Goal: Check status: Check status

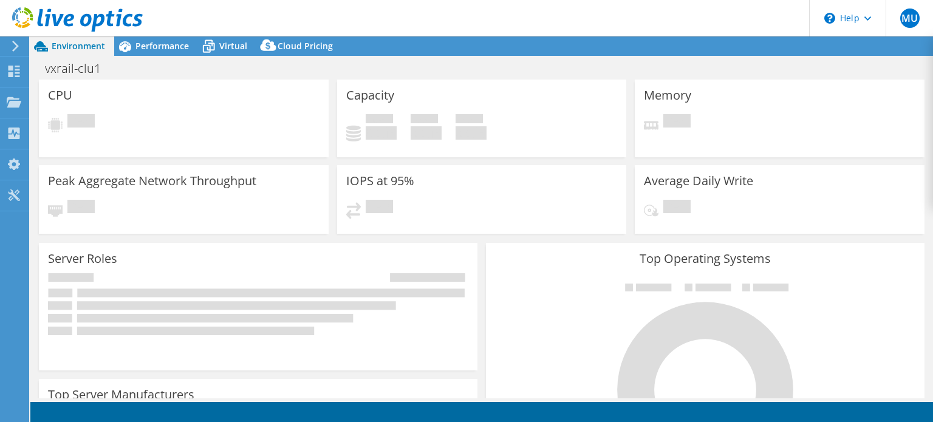
select select "USD"
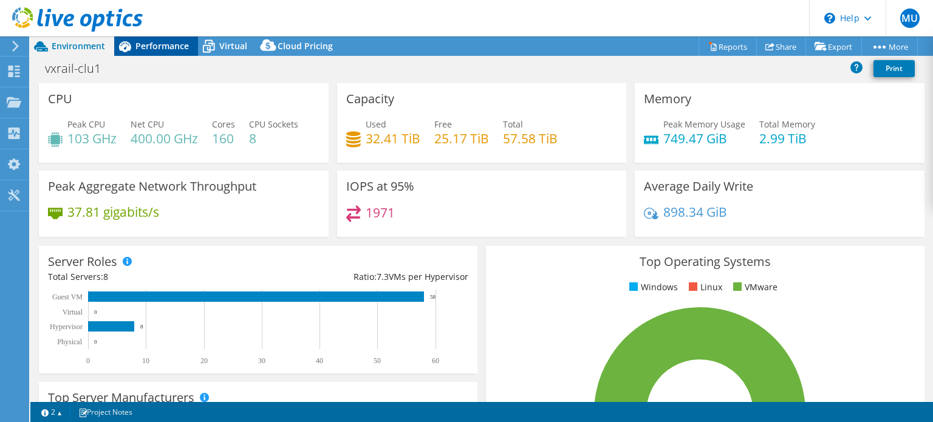
click at [157, 52] on div "Performance" at bounding box center [156, 45] width 84 height 19
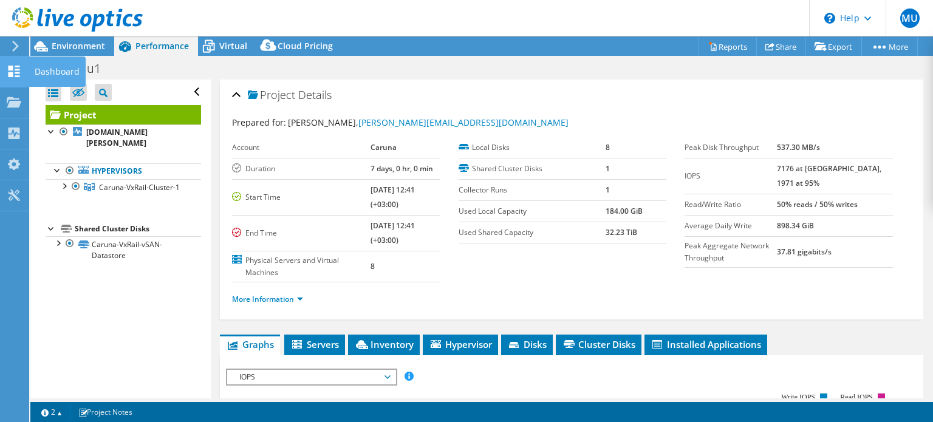
click at [12, 67] on use at bounding box center [15, 72] width 12 height 12
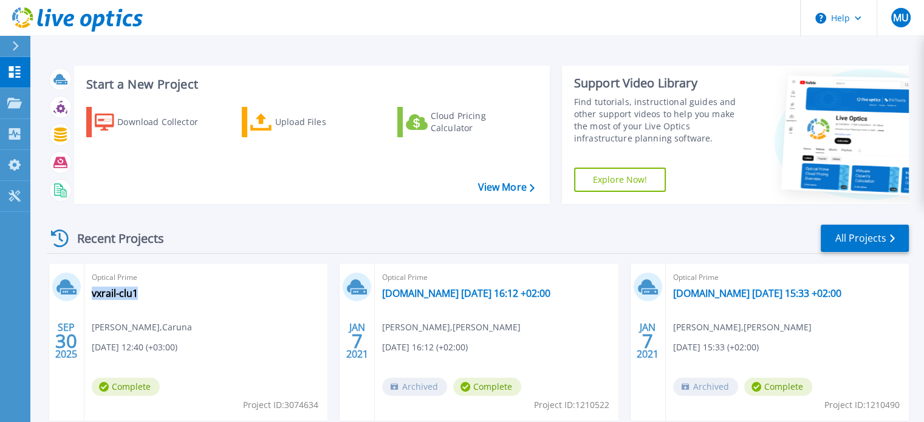
drag, startPoint x: 88, startPoint y: 290, endPoint x: 146, endPoint y: 296, distance: 58.7
click at [146, 296] on div "Optical Prime vxrail-clu1 [PERSON_NAME] , Caruna [DATE] 12:40 (+03:00) Complete…" at bounding box center [205, 342] width 243 height 157
copy link "vxrail-clu1"
drag, startPoint x: 244, startPoint y: 406, endPoint x: 316, endPoint y: 408, distance: 72.9
click at [316, 408] on span "Project ID: 3074634" at bounding box center [280, 404] width 75 height 13
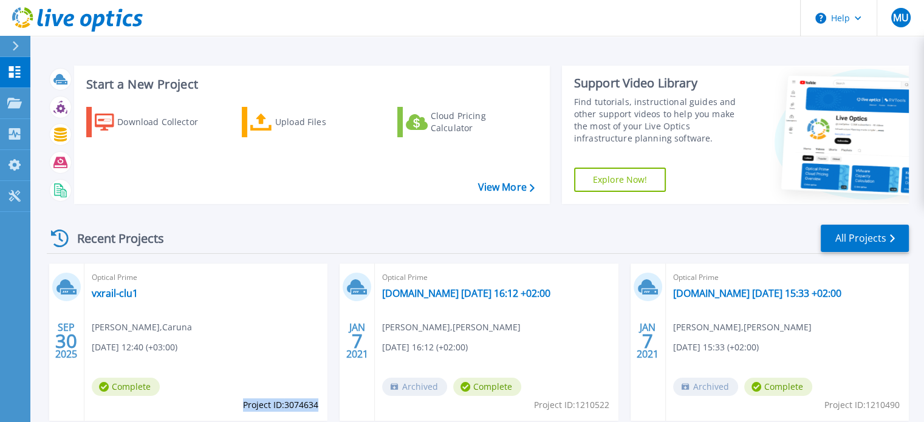
copy span "Project ID: 3074634"
